Goal: Task Accomplishment & Management: Complete application form

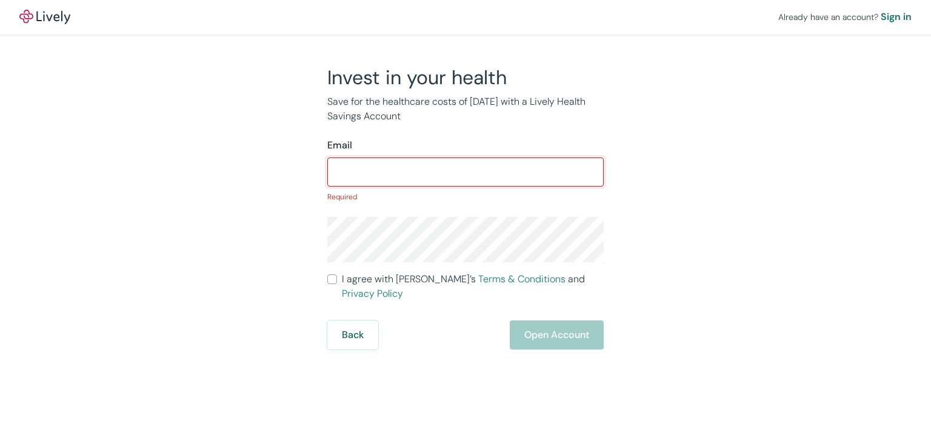
click at [487, 184] on input "Email" at bounding box center [465, 172] width 276 height 24
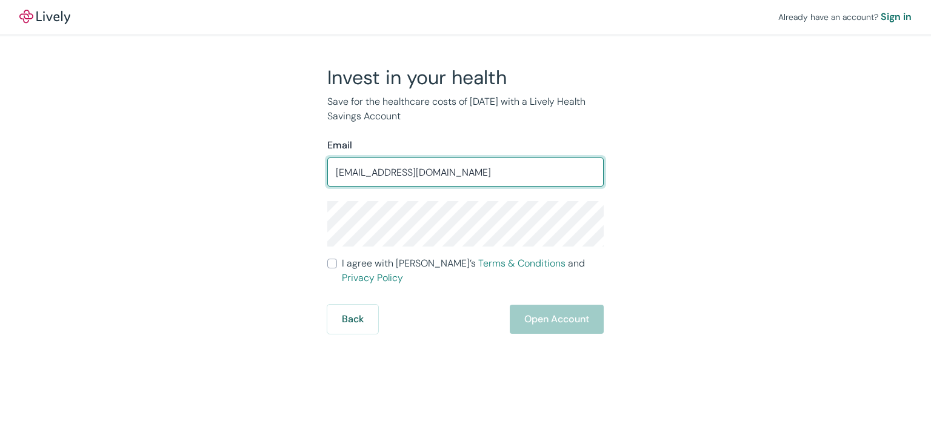
type input "[EMAIL_ADDRESS][DOMAIN_NAME]"
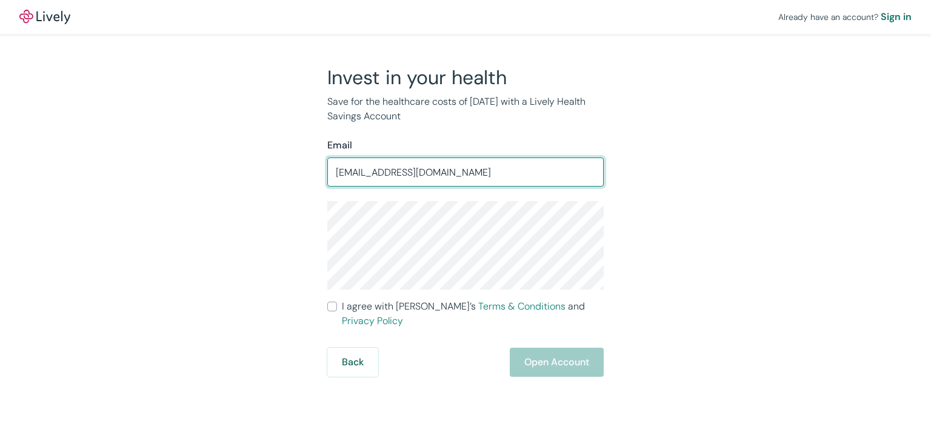
click at [524, 173] on input "[EMAIL_ADDRESS][DOMAIN_NAME]" at bounding box center [465, 172] width 276 height 24
drag, startPoint x: 524, startPoint y: 173, endPoint x: 321, endPoint y: 171, distance: 202.4
click at [321, 171] on div "Invest in your health Save for the healthcare costs of [DATE] with a Lively Hea…" at bounding box center [458, 220] width 291 height 311
type input "[EMAIL_ADDRESS][DOMAIN_NAME]"
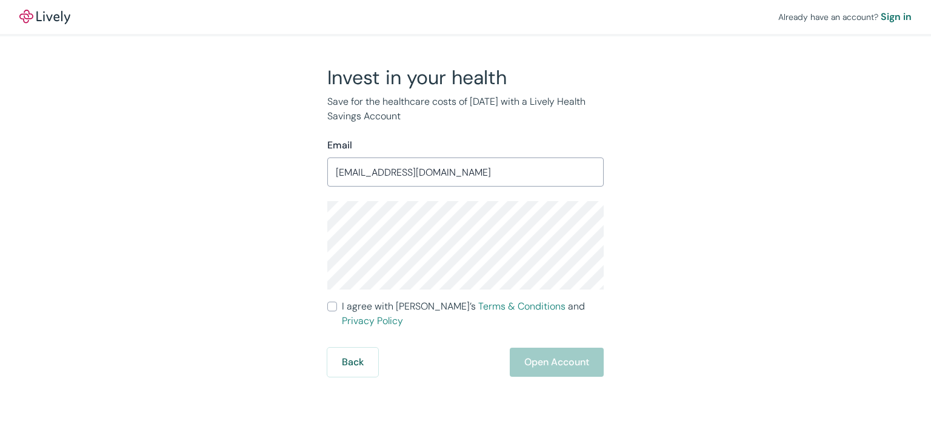
click at [328, 305] on input "I agree with Lively’s Terms & Conditions and Privacy Policy" at bounding box center [332, 307] width 10 height 10
checkbox input "true"
click at [537, 348] on button "Open Account" at bounding box center [557, 362] width 94 height 29
